Goal: Transaction & Acquisition: Book appointment/travel/reservation

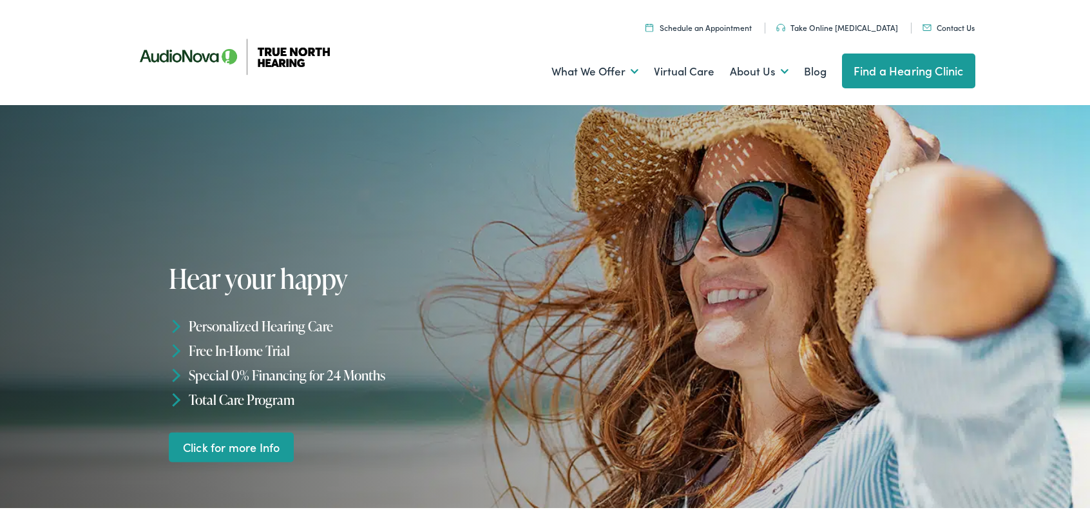
click at [744, 28] on link "Schedule an Appointment" at bounding box center [699, 25] width 106 height 11
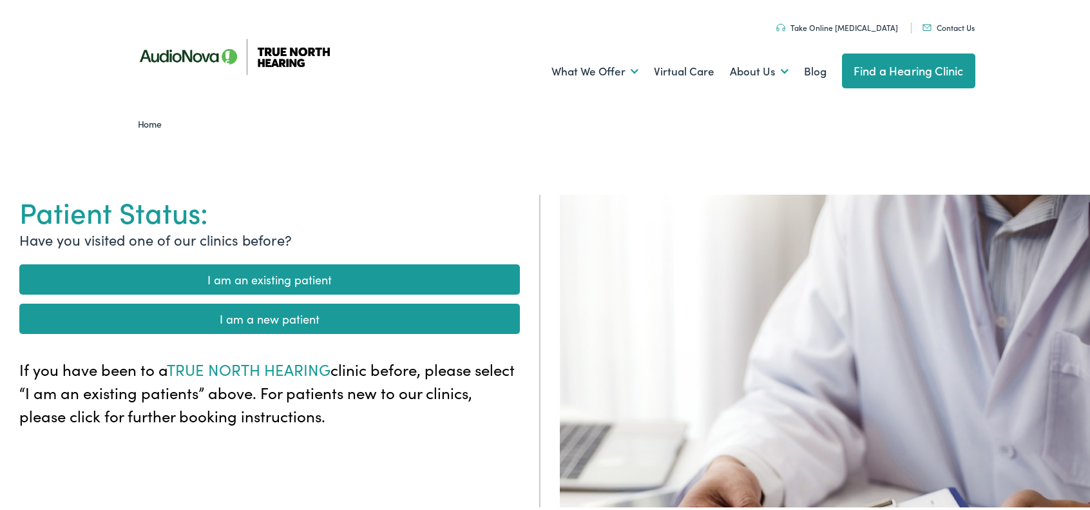
click at [304, 322] on link "I am a new patient" at bounding box center [269, 317] width 501 height 30
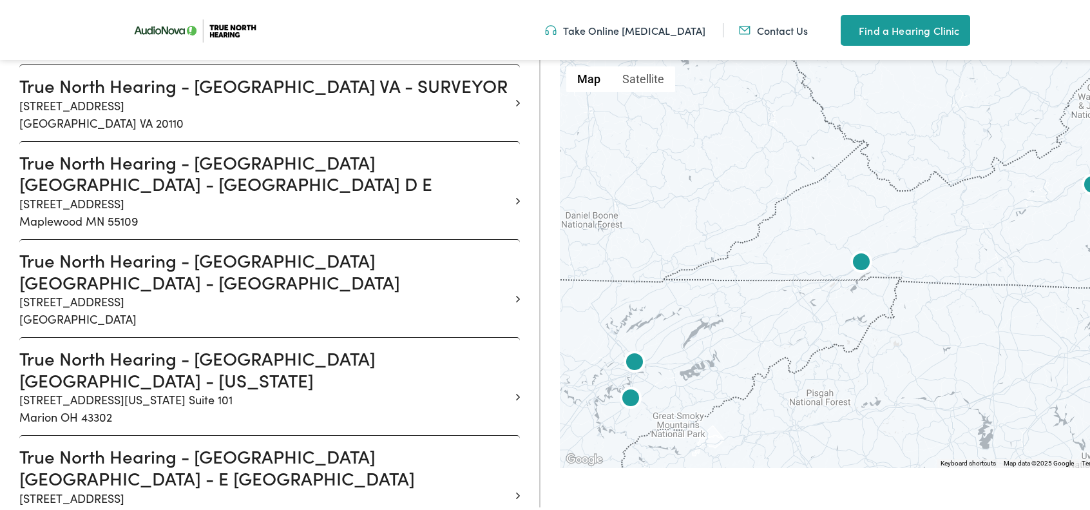
scroll to position [11019, 0]
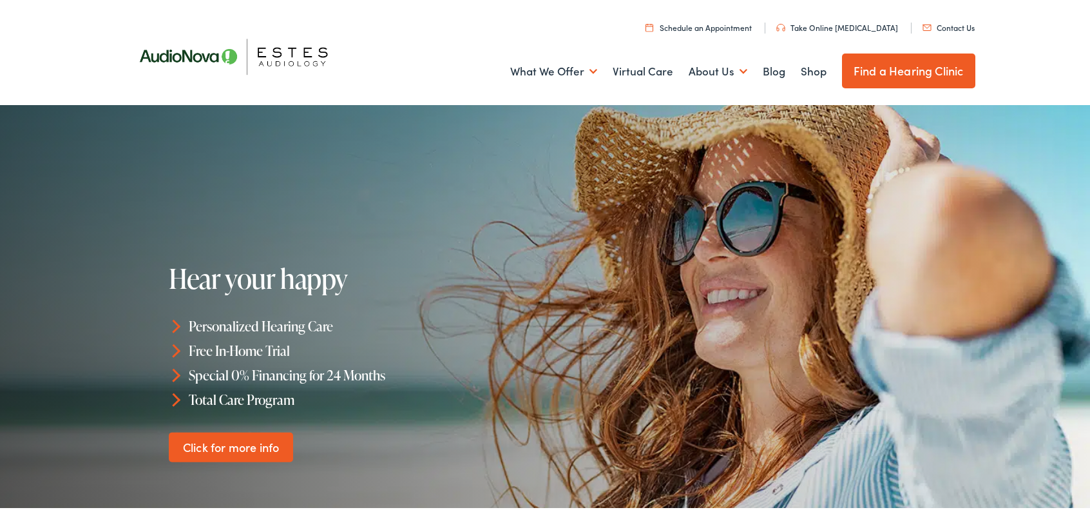
drag, startPoint x: 726, startPoint y: 16, endPoint x: 722, endPoint y: 24, distance: 9.0
click at [726, 19] on ul "Schedule an Appointment Take Online Hearing Test Contact Us Find a Hearing Clin…" at bounding box center [555, 23] width 860 height 17
click at [722, 26] on link "Schedule an Appointment" at bounding box center [699, 25] width 106 height 11
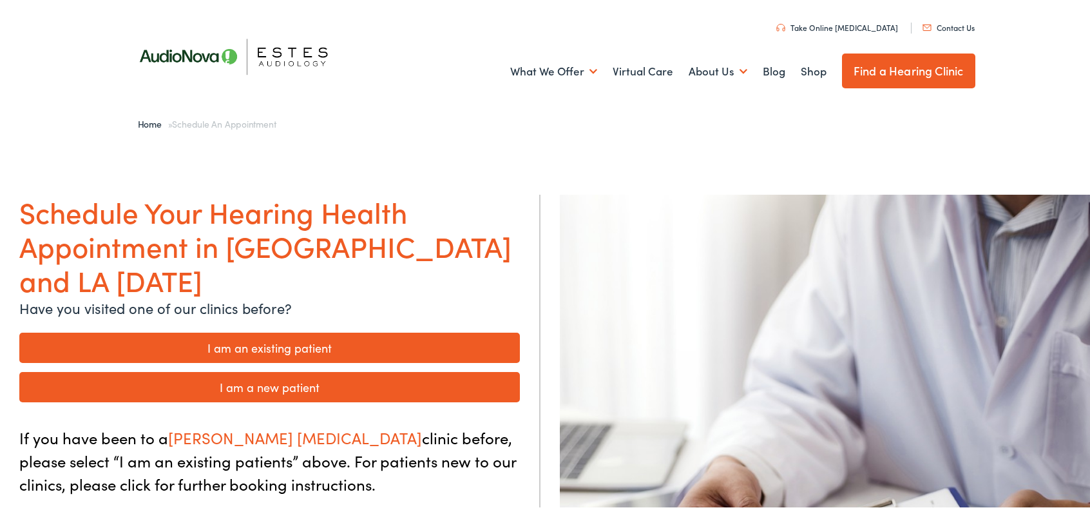
click at [243, 370] on link "I am a new patient" at bounding box center [269, 385] width 501 height 30
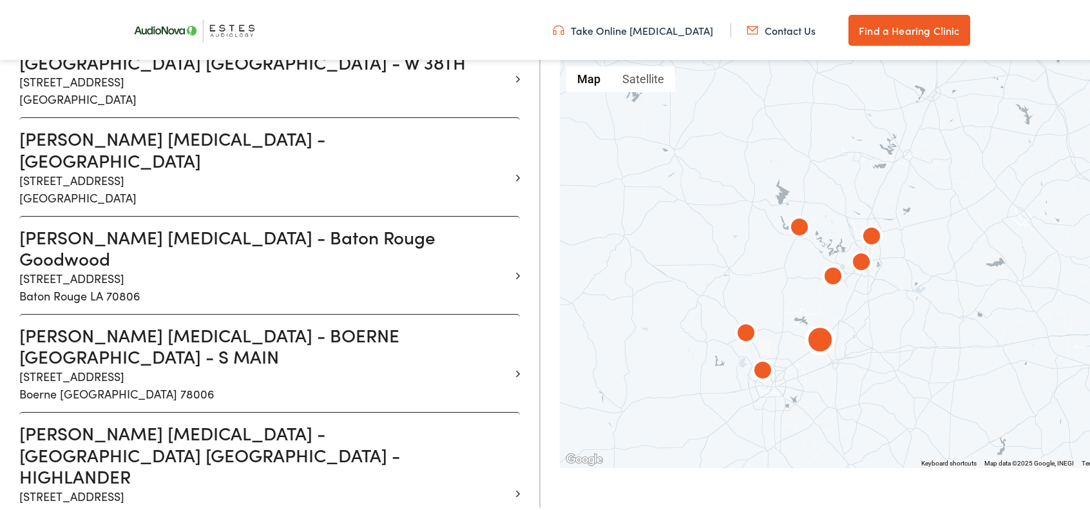
scroll to position [193, 0]
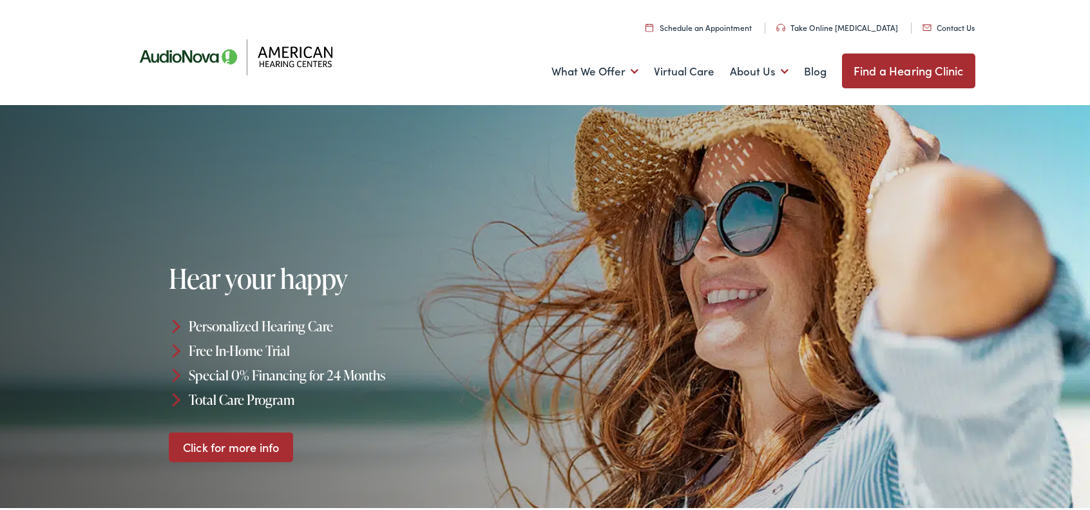
click at [726, 29] on link "Schedule an Appointment" at bounding box center [699, 25] width 106 height 11
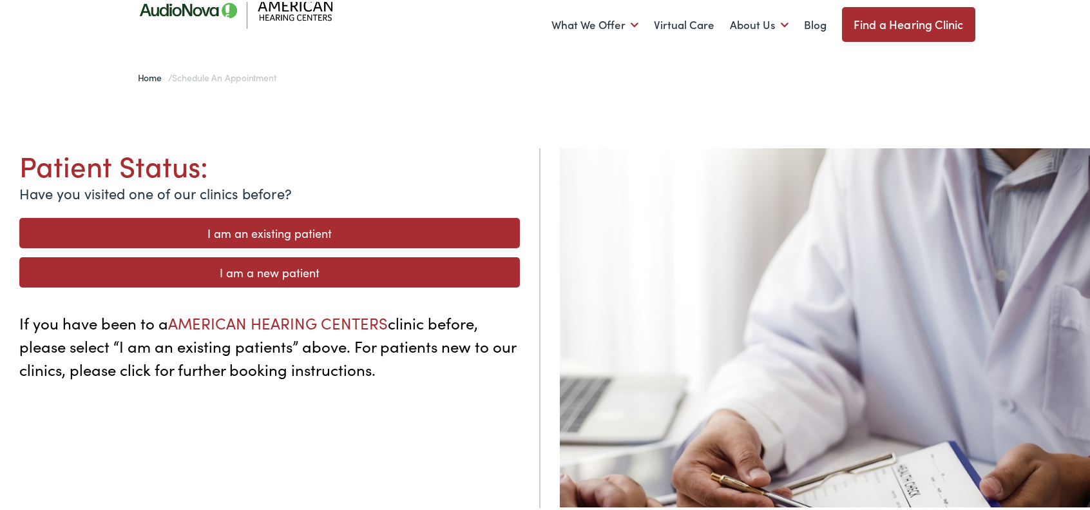
scroll to position [64, 0]
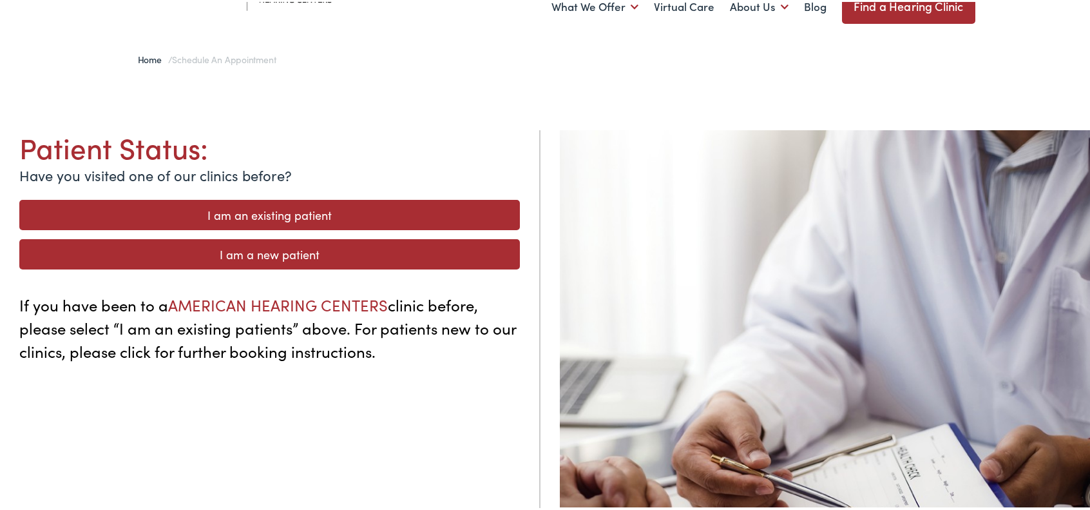
click at [269, 265] on link "I am a new patient" at bounding box center [269, 252] width 501 height 30
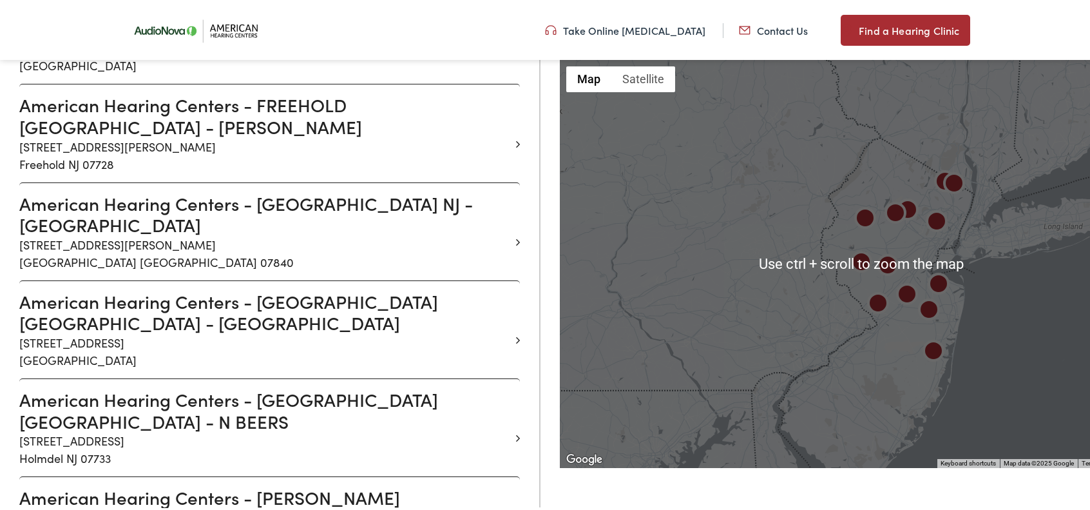
scroll to position [258, 0]
